Goal: Task Accomplishment & Management: Manage account settings

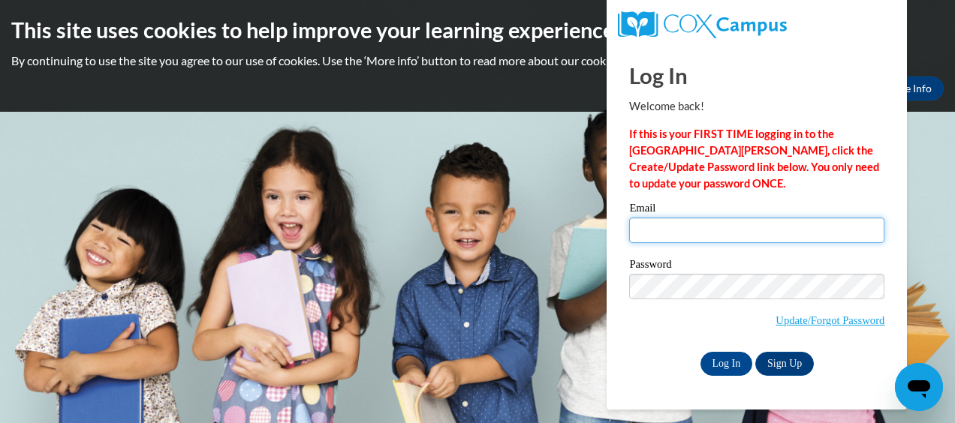
click at [742, 234] on input "Email" at bounding box center [756, 231] width 255 height 26
type input "[EMAIL_ADDRESS][DOMAIN_NAME]"
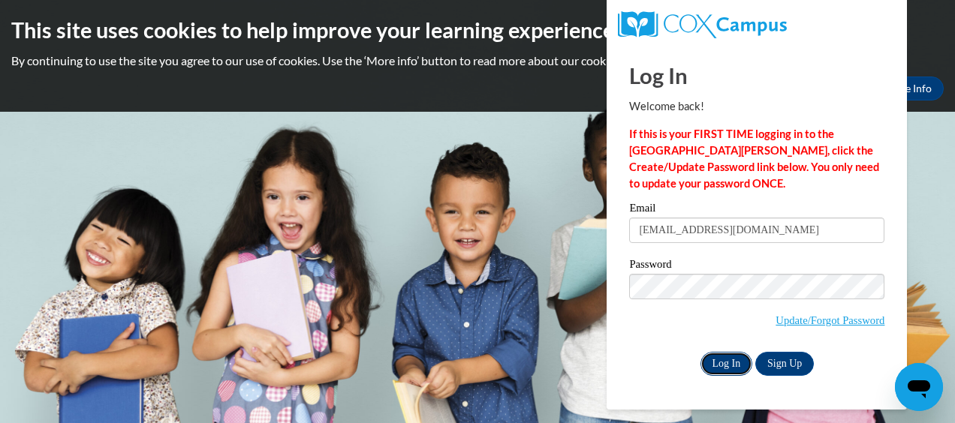
click at [724, 360] on input "Log In" at bounding box center [726, 364] width 53 height 24
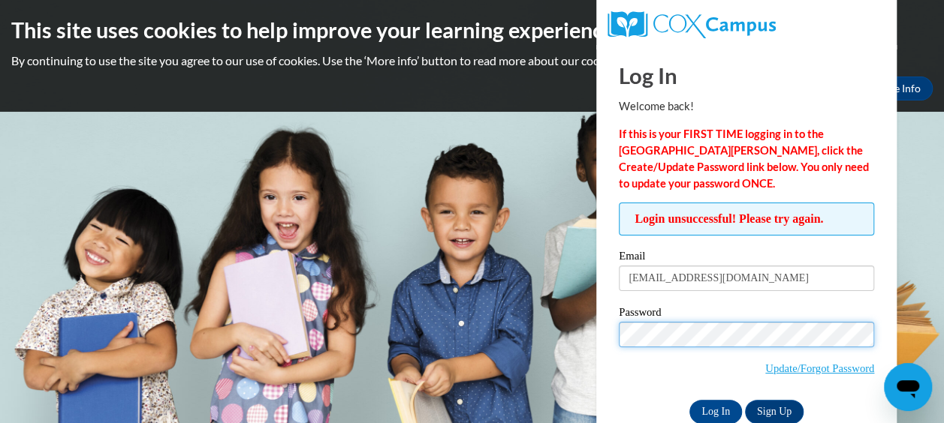
click at [689, 400] on input "Log In" at bounding box center [715, 412] width 53 height 24
